Goal: Find specific page/section: Find specific page/section

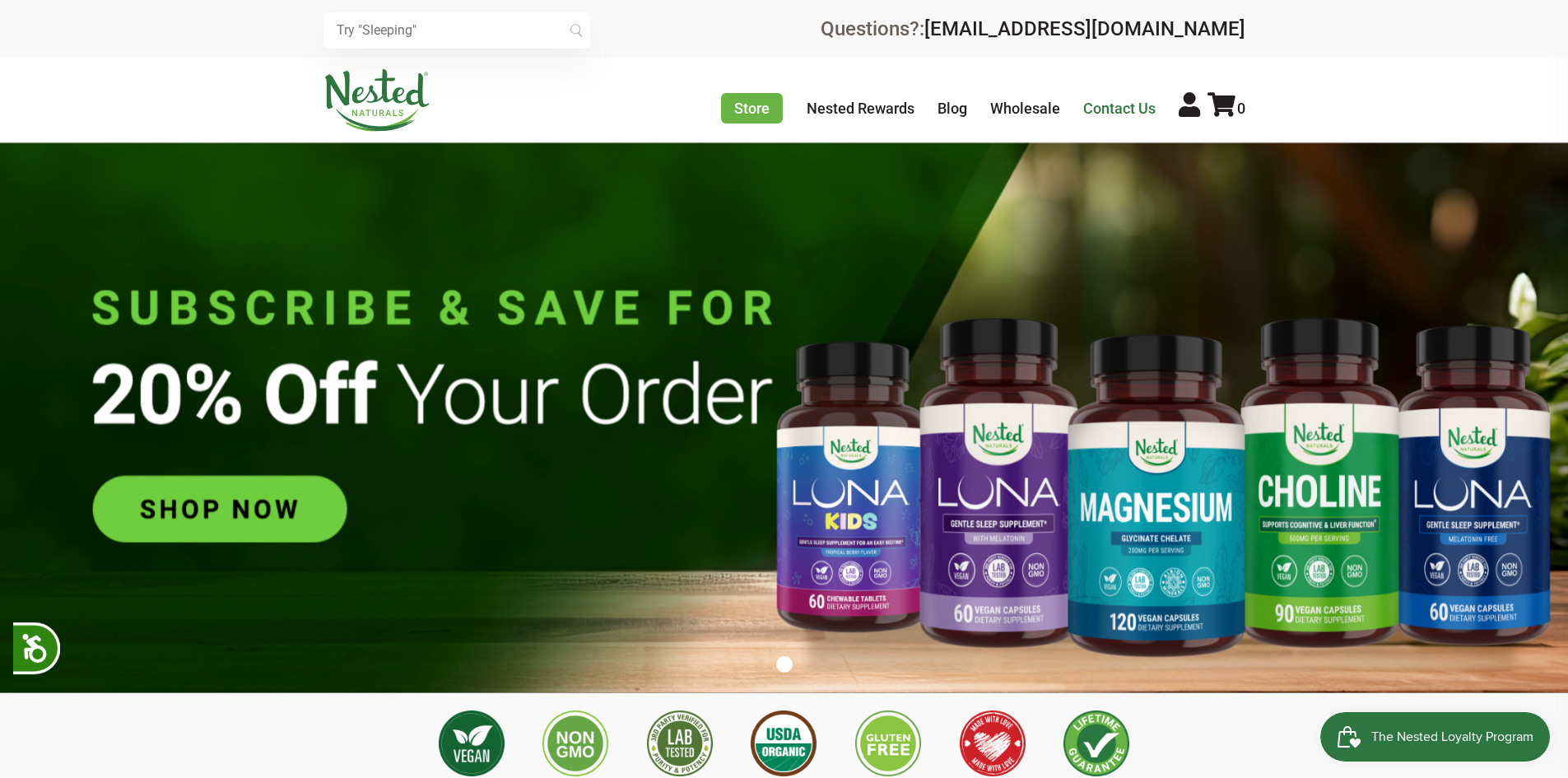
click at [1114, 106] on link "Contact Us" at bounding box center [1119, 108] width 72 height 17
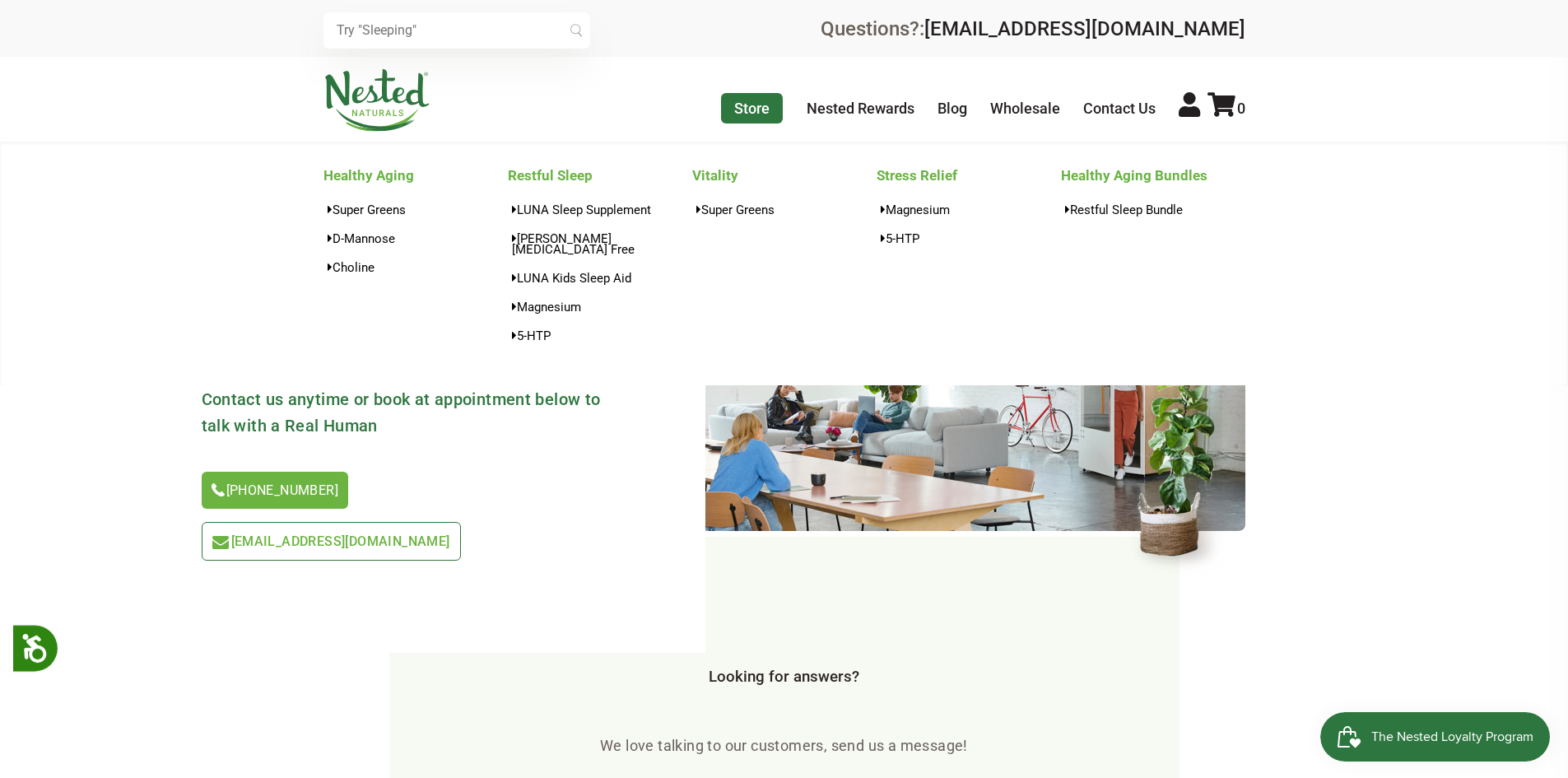
click at [742, 107] on link "Store" at bounding box center [753, 108] width 62 height 30
